Goal: Task Accomplishment & Management: Manage account settings

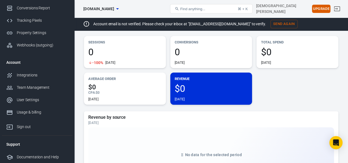
scroll to position [18, 0]
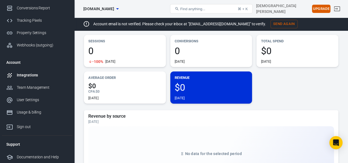
click at [21, 76] on div "Integrations" at bounding box center [42, 75] width 51 height 6
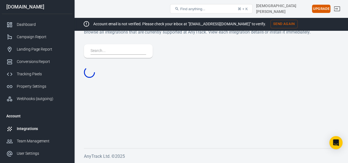
scroll to position [6, 0]
click at [94, 48] on div at bounding box center [211, 61] width 255 height 35
click at [101, 53] on div at bounding box center [211, 61] width 255 height 35
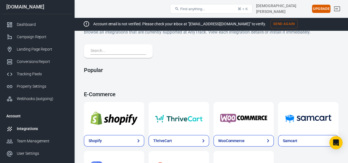
scroll to position [18, 0]
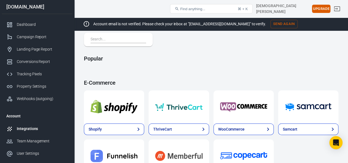
click at [107, 40] on input "text" at bounding box center [117, 39] width 53 height 7
type input "a"
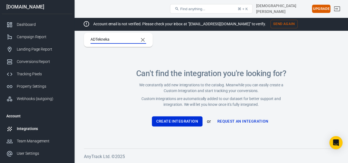
type input "ADTekneka"
click at [182, 118] on button "Create Integration" at bounding box center [177, 121] width 51 height 10
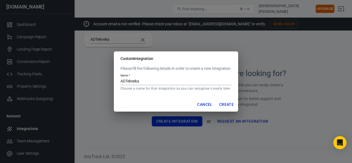
click at [232, 106] on button "Create" at bounding box center [226, 105] width 19 height 10
click at [248, 122] on div "Custom Integration Please fill the following details in order to create a new i…" at bounding box center [176, 81] width 352 height 163
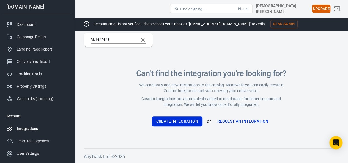
click at [243, 120] on link "Request an Integration" at bounding box center [243, 121] width 56 height 10
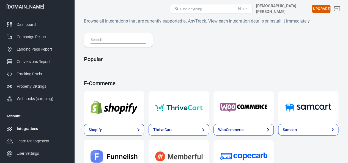
click at [97, 41] on input "text" at bounding box center [117, 40] width 53 height 7
type input "ADTekneka"
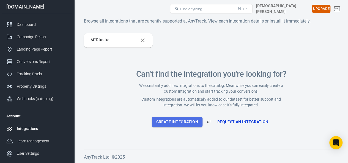
click at [188, 121] on button "Create Integration" at bounding box center [177, 122] width 51 height 10
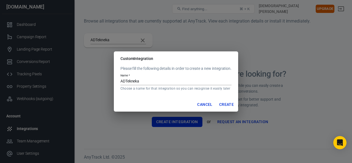
click at [228, 106] on button "Create" at bounding box center [226, 105] width 19 height 10
click at [228, 105] on button "Create" at bounding box center [226, 105] width 19 height 10
click at [149, 82] on input "ADTekneka" at bounding box center [176, 81] width 111 height 7
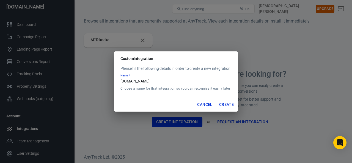
type input "ADTekneka.com"
click at [226, 106] on button "Create" at bounding box center [226, 105] width 19 height 10
click at [228, 105] on button "Create" at bounding box center [226, 105] width 19 height 10
click at [207, 102] on button "Cancel" at bounding box center [205, 105] width 20 height 10
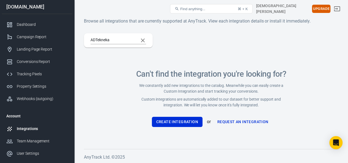
click at [233, 119] on link "Request an Integration" at bounding box center [243, 122] width 56 height 10
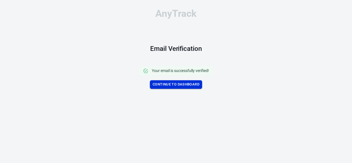
click at [176, 82] on link "Continue to Dashboard" at bounding box center [176, 84] width 52 height 9
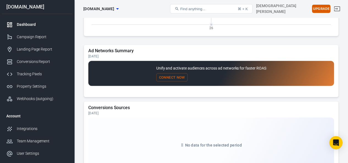
scroll to position [462, 0]
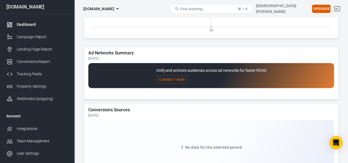
click at [170, 80] on button "Connect Now" at bounding box center [171, 79] width 31 height 9
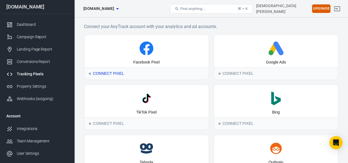
click at [140, 51] on icon at bounding box center [147, 49] width 14 height 14
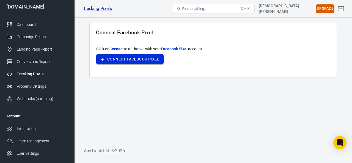
click at [128, 59] on button "Connect Facebook Pixel" at bounding box center [129, 59] width 67 height 10
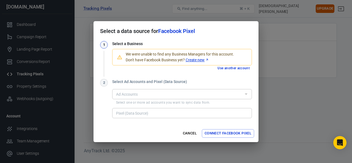
click at [142, 9] on div "Select a data source for Facebook Pixel 1 Select a Business We were unable to f…" at bounding box center [176, 81] width 352 height 163
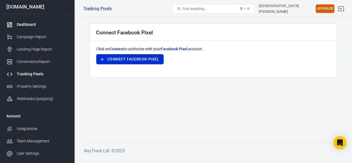
click at [25, 26] on div "Dashboard" at bounding box center [42, 25] width 51 height 6
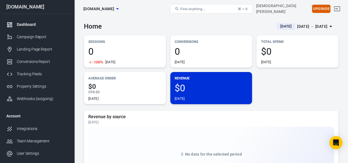
click at [121, 6] on icon "button" at bounding box center [117, 9] width 7 height 7
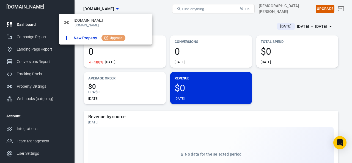
click at [150, 6] on div at bounding box center [176, 81] width 352 height 163
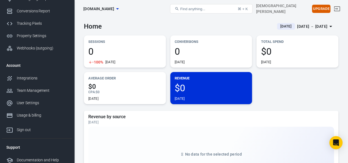
scroll to position [54, 0]
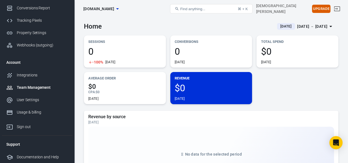
click at [18, 85] on div "Team Management" at bounding box center [42, 88] width 51 height 6
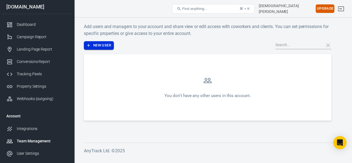
click at [98, 46] on button "New User" at bounding box center [99, 45] width 30 height 9
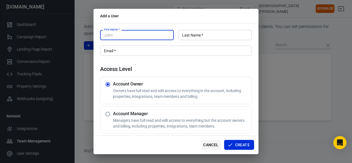
click at [211, 145] on button "Cancel" at bounding box center [211, 145] width 20 height 10
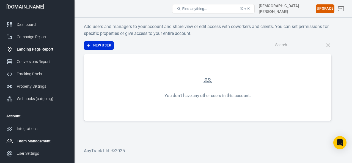
click at [32, 51] on div "Landing Page Report" at bounding box center [42, 50] width 51 height 6
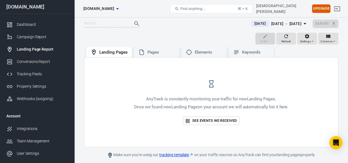
scroll to position [22, 0]
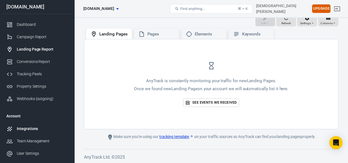
click at [28, 129] on div "Integrations" at bounding box center [42, 129] width 51 height 6
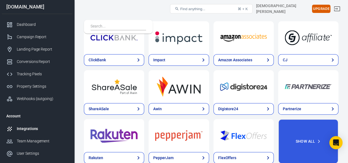
scroll to position [189, 0]
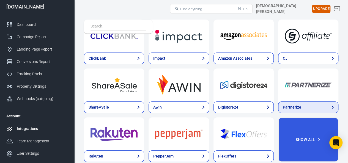
click at [331, 110] on icon at bounding box center [333, 107] width 7 height 7
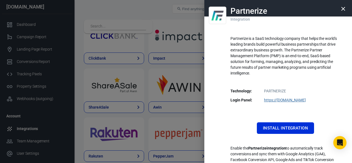
click at [337, 9] on button "button" at bounding box center [343, 8] width 13 height 13
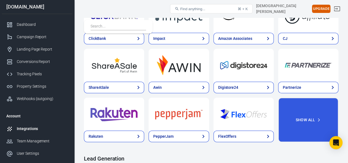
scroll to position [212, 0]
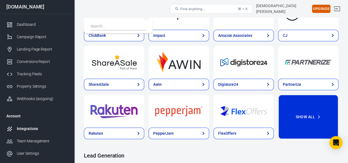
click at [324, 117] on button "Show All" at bounding box center [308, 117] width 60 height 45
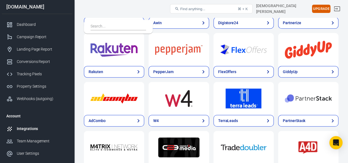
scroll to position [274, 0]
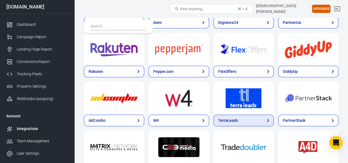
click at [263, 121] on link "TerraLeads" at bounding box center [244, 121] width 60 height 12
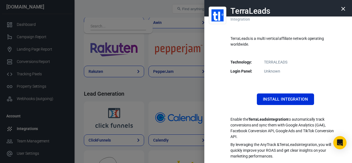
click at [342, 13] on button "button" at bounding box center [343, 8] width 13 height 13
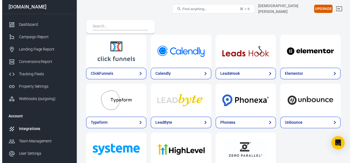
scroll to position [342, 0]
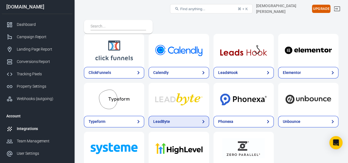
click at [195, 126] on link "LeadByte" at bounding box center [179, 122] width 60 height 12
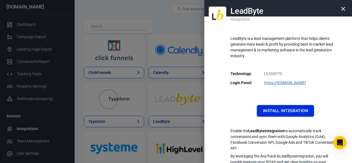
click at [294, 111] on button "Install Integration" at bounding box center [285, 111] width 57 height 12
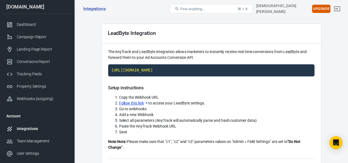
scroll to position [19, 0]
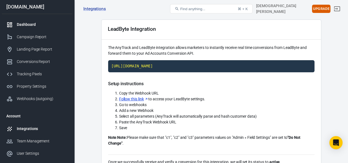
click at [22, 27] on div "Dashboard" at bounding box center [42, 25] width 51 height 6
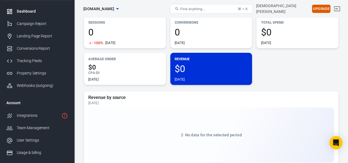
scroll to position [21, 0]
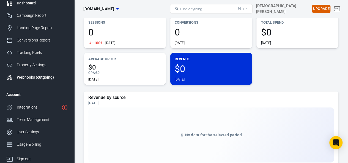
click at [22, 77] on div "Webhooks (outgoing)" at bounding box center [42, 78] width 51 height 6
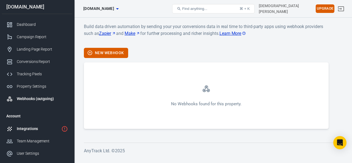
click at [28, 131] on div "Integrations" at bounding box center [38, 129] width 42 height 6
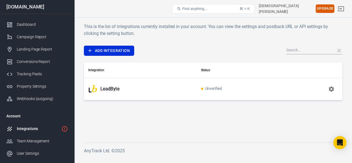
click at [64, 129] on icon "1 networks not verified yet" at bounding box center [64, 129] width 7 height 7
click at [337, 54] on div at bounding box center [338, 51] width 10 height 8
click at [305, 49] on input "text" at bounding box center [309, 50] width 44 height 7
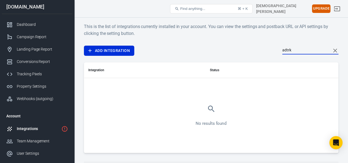
click at [300, 50] on input "adtrk" at bounding box center [304, 50] width 44 height 7
type input "adtekneka"
click at [335, 50] on icon "Clear Search" at bounding box center [335, 51] width 4 height 4
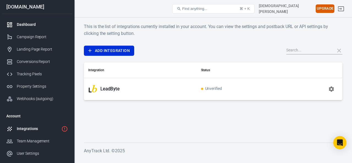
click at [25, 28] on link "Dashboard" at bounding box center [37, 24] width 70 height 12
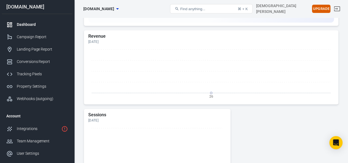
scroll to position [168, 0]
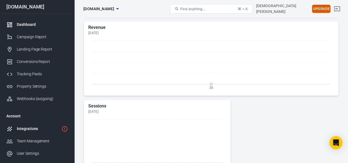
click at [23, 132] on link "Integrations" at bounding box center [37, 129] width 70 height 12
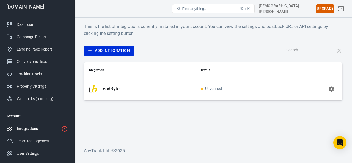
click at [331, 90] on icon "button" at bounding box center [331, 88] width 5 height 5
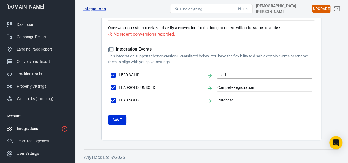
scroll to position [154, 0]
click at [111, 50] on icon at bounding box center [111, 49] width 6 height 6
click at [114, 48] on h5 "Integration Events" at bounding box center [211, 49] width 206 height 6
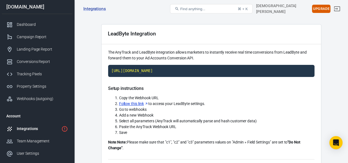
scroll to position [0, 0]
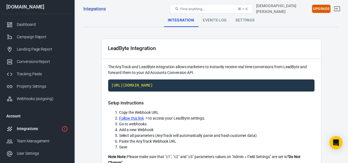
click at [193, 11] on button "Find anything... ⌘ + K" at bounding box center [211, 8] width 83 height 9
click at [91, 9] on link "Integrations" at bounding box center [94, 9] width 23 height 6
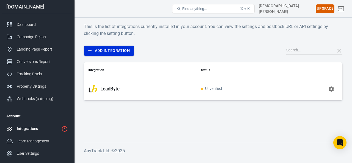
click at [96, 49] on link "Add Integration" at bounding box center [109, 51] width 50 height 10
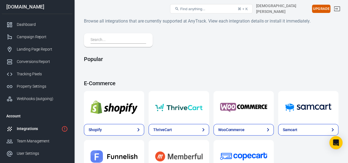
click at [102, 40] on input "text" at bounding box center [117, 40] width 53 height 7
type input "ADTekneka"
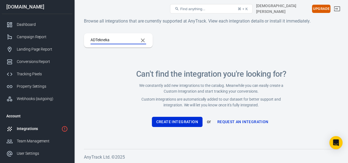
click at [256, 121] on link "Request an Integration" at bounding box center [243, 122] width 56 height 10
click at [187, 122] on button "Create Integration" at bounding box center [177, 122] width 51 height 10
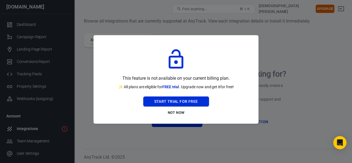
click at [158, 99] on button "Start Trial For Free" at bounding box center [176, 102] width 66 height 10
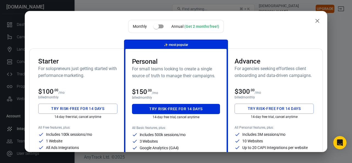
click at [155, 28] on input "checkbox" at bounding box center [156, 26] width 31 height 10
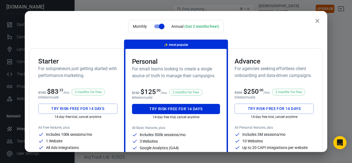
click at [161, 28] on input "checkbox" at bounding box center [161, 26] width 31 height 10
checkbox input "false"
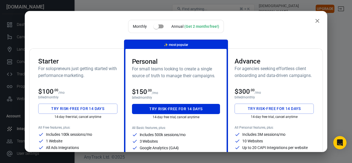
click at [56, 106] on button "Try risk-free for 14 days" at bounding box center [77, 109] width 79 height 10
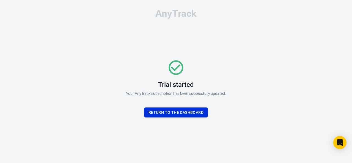
click at [199, 110] on button "Return To the dashboard" at bounding box center [176, 113] width 64 height 10
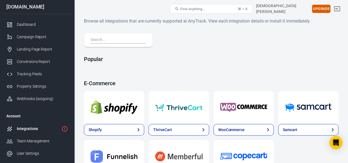
click at [98, 38] on input "text" at bounding box center [117, 40] width 53 height 7
type input "ADTekneka"
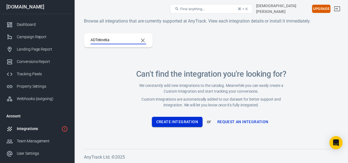
click at [168, 120] on button "Create Integration" at bounding box center [177, 122] width 51 height 10
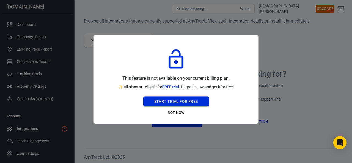
click at [155, 100] on button "Start Trial For Free" at bounding box center [176, 102] width 66 height 10
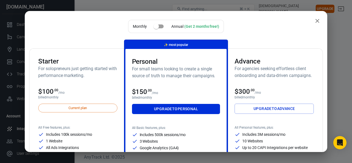
click at [316, 22] on icon "close" at bounding box center [317, 21] width 7 height 7
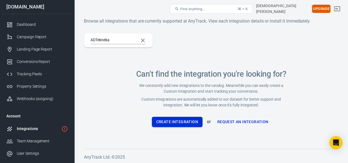
click at [185, 121] on button "Create Integration" at bounding box center [177, 122] width 51 height 10
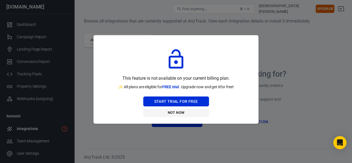
click at [175, 110] on button "Not Now" at bounding box center [176, 113] width 66 height 9
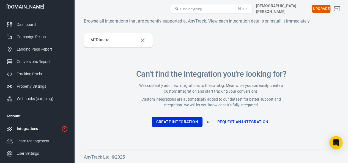
click at [253, 119] on link "Request an Integration" at bounding box center [243, 122] width 56 height 10
click at [325, 5] on button "Upgrade" at bounding box center [321, 9] width 18 height 9
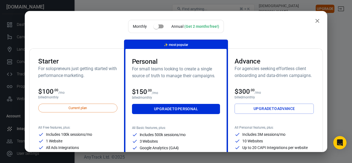
click at [314, 24] on icon "close" at bounding box center [317, 21] width 7 height 7
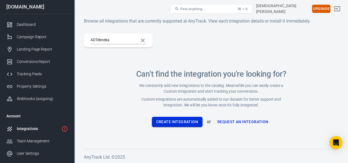
click at [187, 122] on button "Create Integration" at bounding box center [177, 122] width 51 height 10
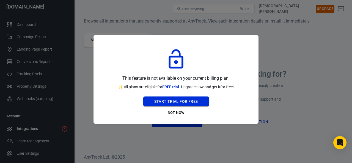
click at [197, 103] on button "Start Trial For Free" at bounding box center [176, 102] width 66 height 10
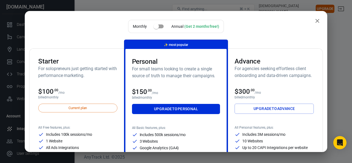
click at [318, 23] on button "close" at bounding box center [317, 20] width 11 height 11
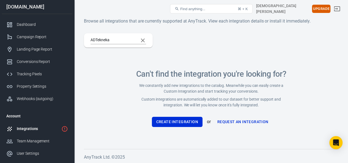
click at [121, 41] on input "ADTekneka" at bounding box center [112, 40] width 43 height 7
click at [107, 74] on div "ADTekneka Can't find the integration you're looking for? We constantly add new …" at bounding box center [211, 86] width 255 height 107
click at [111, 41] on input "ADTekneka" at bounding box center [112, 40] width 43 height 7
click at [140, 40] on icon "Clear Search" at bounding box center [143, 40] width 7 height 7
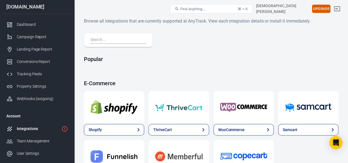
click at [98, 38] on input "text" at bounding box center [117, 40] width 53 height 7
type input "ADTekneka"
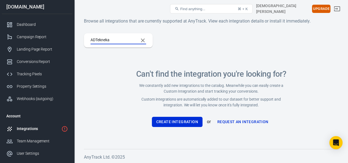
scroll to position [1, 0]
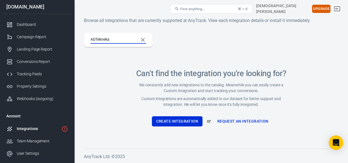
click at [334, 144] on icon "Open Intercom Messenger" at bounding box center [336, 142] width 6 height 7
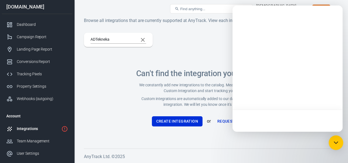
click at [333, 143] on icon "Open Intercom Messenger" at bounding box center [336, 142] width 7 height 7
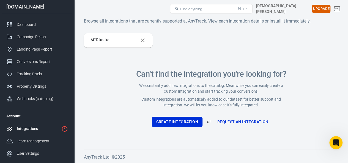
scroll to position [0, 0]
click at [142, 39] on icon "Clear Search" at bounding box center [143, 41] width 4 height 4
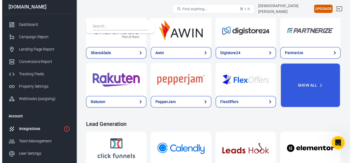
scroll to position [244, 0]
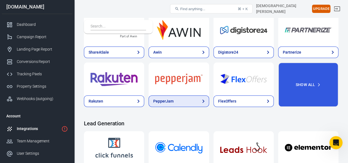
click at [200, 106] on link "PepperJam" at bounding box center [179, 102] width 60 height 12
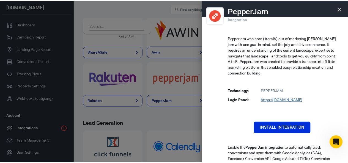
scroll to position [29, 0]
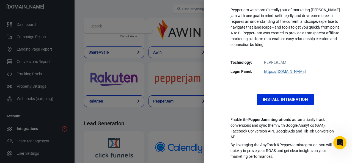
click at [139, 113] on div at bounding box center [176, 81] width 352 height 163
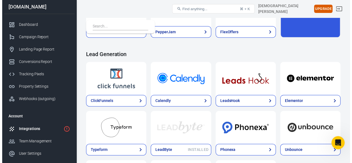
scroll to position [313, 0]
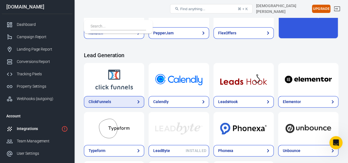
click at [132, 99] on link "ClickFunnels" at bounding box center [114, 102] width 60 height 12
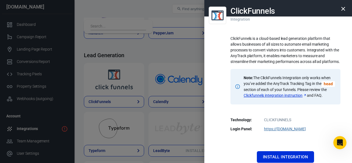
click at [342, 10] on icon "button" at bounding box center [343, 9] width 7 height 7
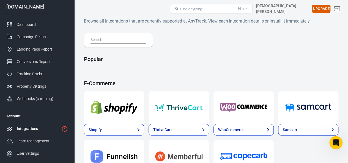
click at [25, 125] on link "Integrations" at bounding box center [37, 129] width 70 height 12
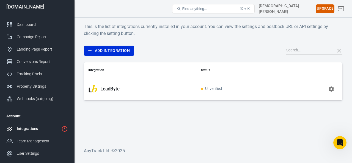
click at [335, 90] on button "button" at bounding box center [331, 89] width 13 height 13
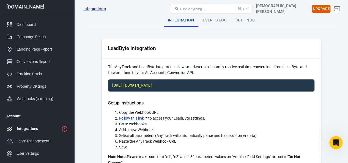
click at [218, 21] on div "Events Log" at bounding box center [214, 20] width 33 height 13
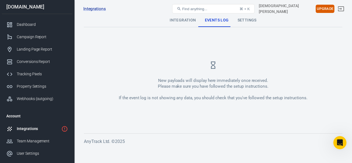
click at [251, 18] on div "Settings" at bounding box center [247, 20] width 28 height 13
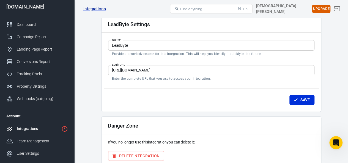
scroll to position [51, 0]
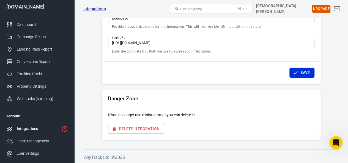
click at [157, 124] on button "Delete Integration" at bounding box center [136, 129] width 56 height 10
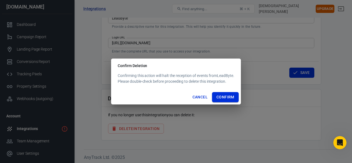
click at [232, 97] on button "Confirm" at bounding box center [225, 97] width 27 height 10
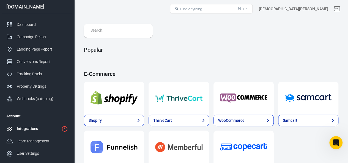
scroll to position [8, 0]
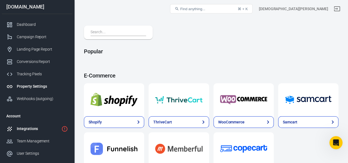
click at [25, 88] on div "Property Settings" at bounding box center [42, 87] width 51 height 6
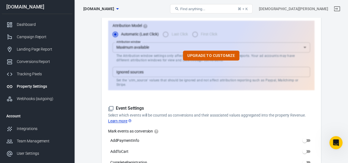
scroll to position [176, 0]
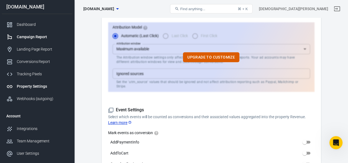
click at [24, 39] on div "Campaign Report" at bounding box center [42, 37] width 51 height 6
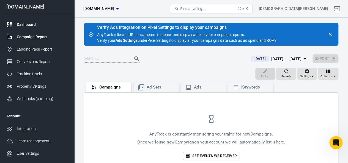
click at [18, 27] on div "Dashboard" at bounding box center [42, 25] width 51 height 6
